Goal: Use online tool/utility: Utilize a website feature to perform a specific function

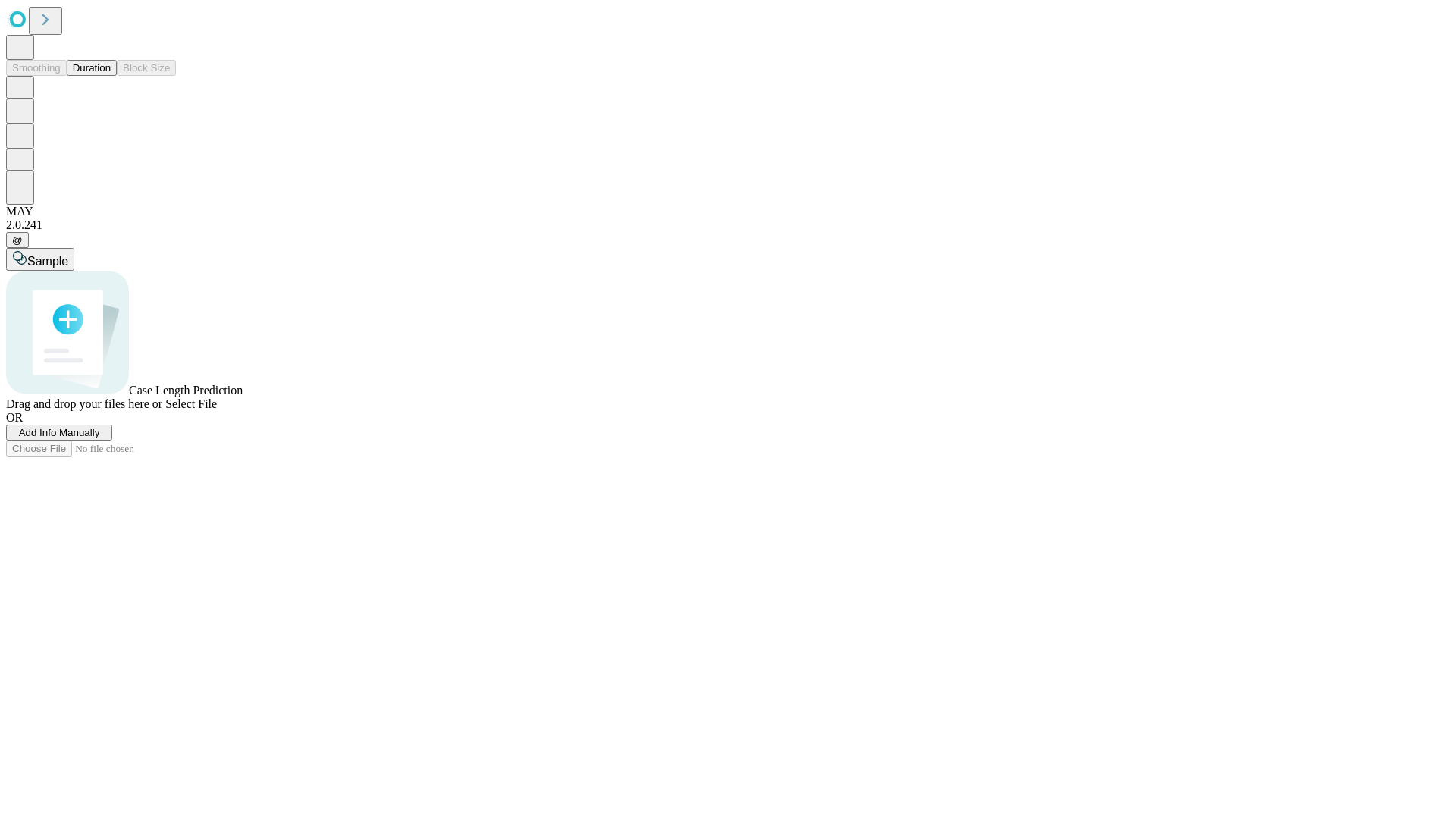
click at [111, 75] on button "Duration" at bounding box center [91, 67] width 50 height 16
click at [217, 410] on span "Select File" at bounding box center [191, 404] width 52 height 13
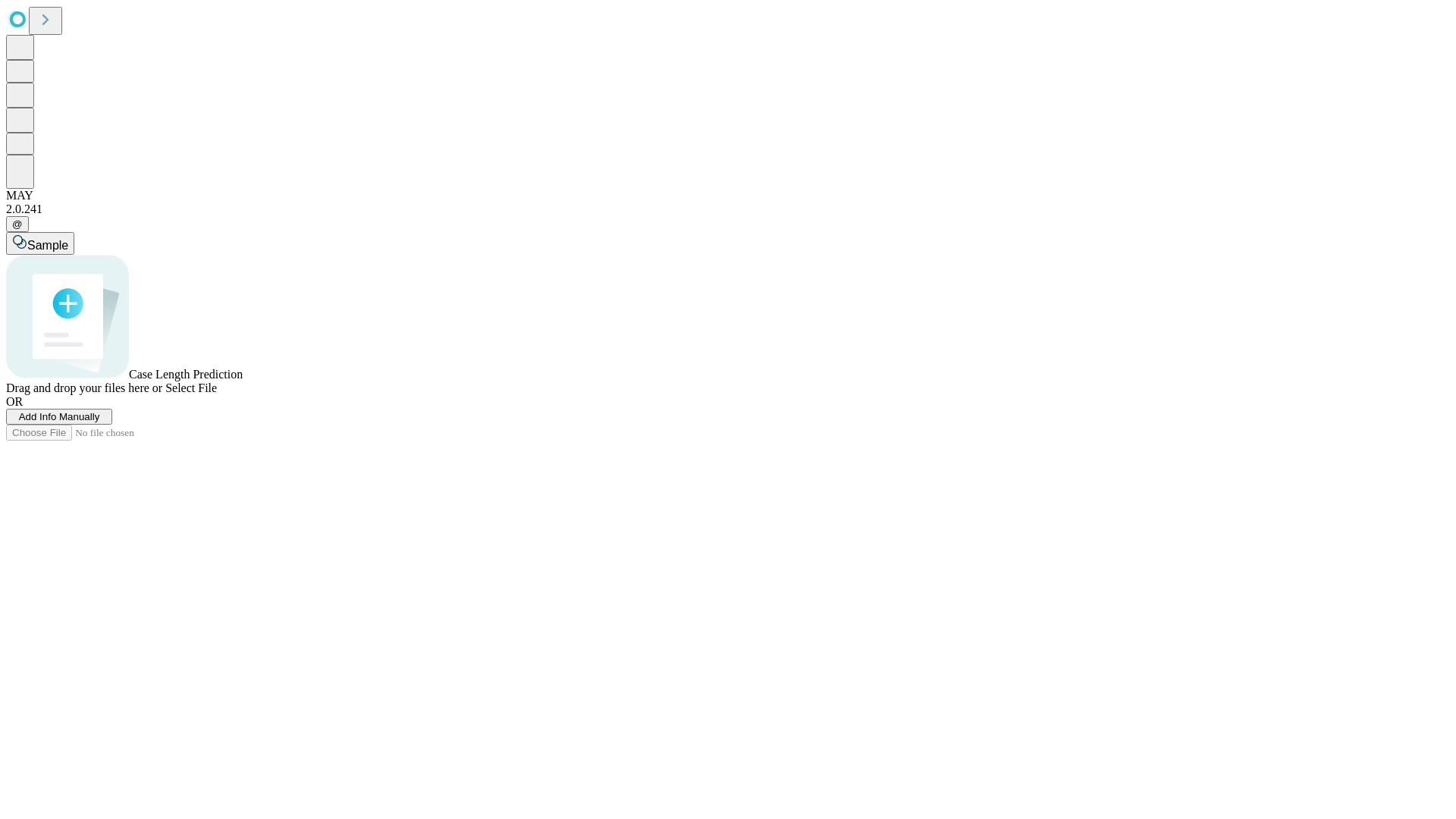
click at [217, 395] on span "Select File" at bounding box center [191, 388] width 52 height 13
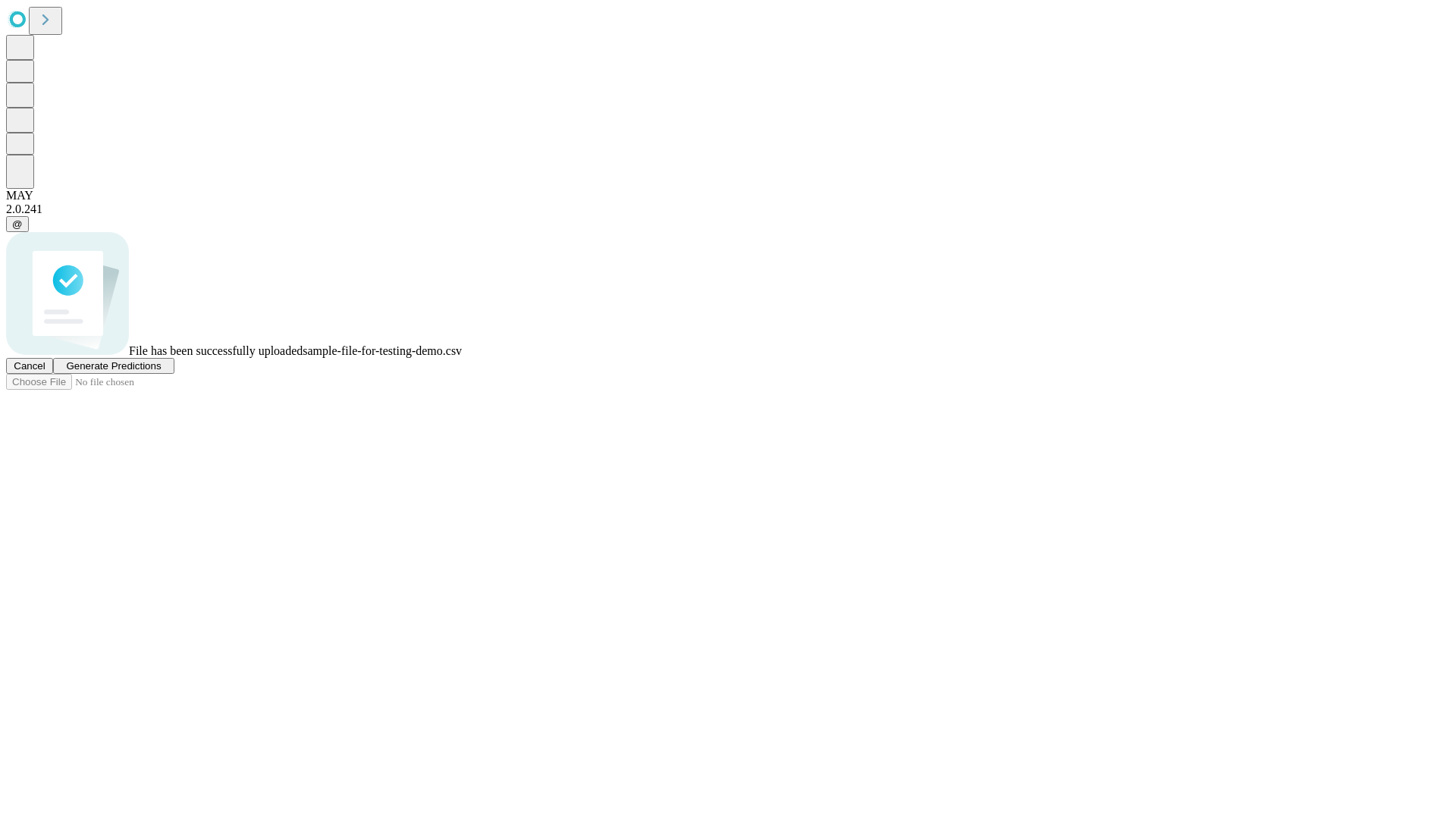
click at [161, 372] on span "Generate Predictions" at bounding box center [114, 365] width 95 height 11
